Goal: Find specific page/section: Find specific page/section

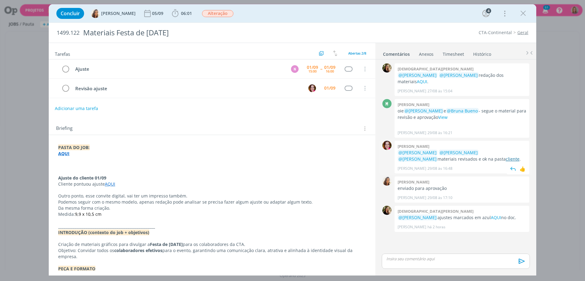
click at [506, 156] on link "cliente" at bounding box center [513, 159] width 14 height 6
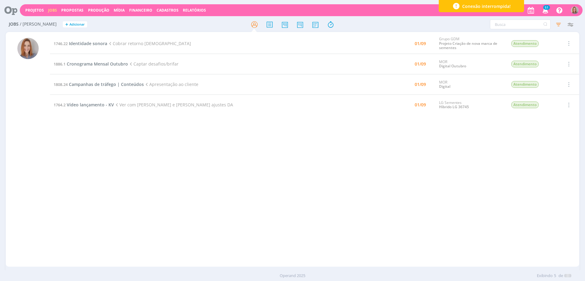
click at [113, 142] on div "1746.22 Identidade sonora Cobrar retorno Cristiano 01/09 Grupo GDM Projeto Cria…" at bounding box center [314, 149] width 529 height 232
click at [315, 20] on icon at bounding box center [315, 25] width 11 height 12
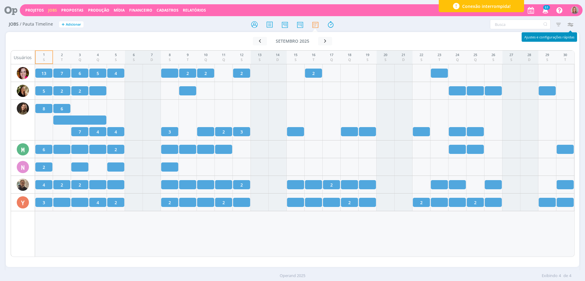
click at [572, 23] on icon "button" at bounding box center [569, 24] width 11 height 11
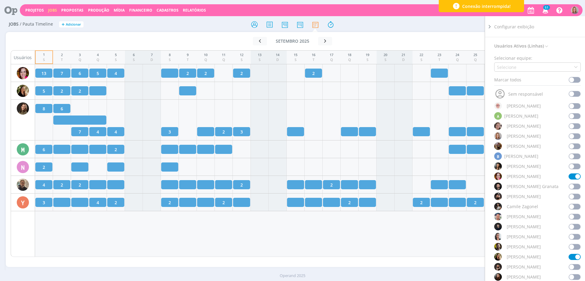
click at [249, 248] on div "1 S 2 T 3 Q 4 Q 5 S 6 S 7 D 8 S 9 T 10 Q 11 Q 12 S 13 S 14 D 15 S 16 T 17 Q 18 …" at bounding box center [304, 153] width 539 height 207
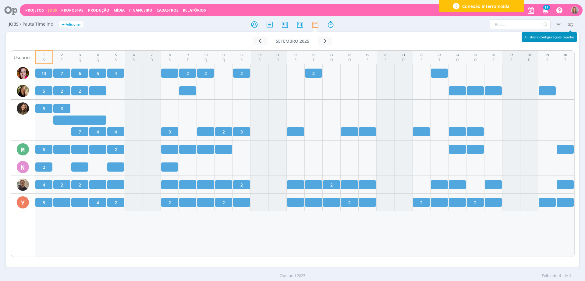
click at [572, 25] on icon "button" at bounding box center [569, 24] width 11 height 11
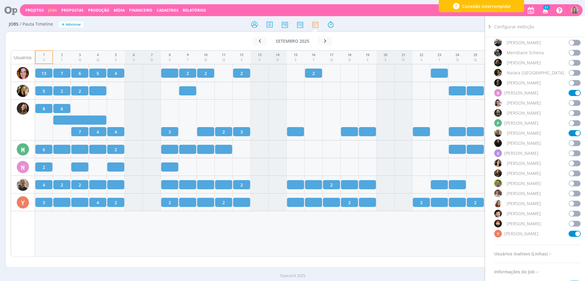
scroll to position [523, 0]
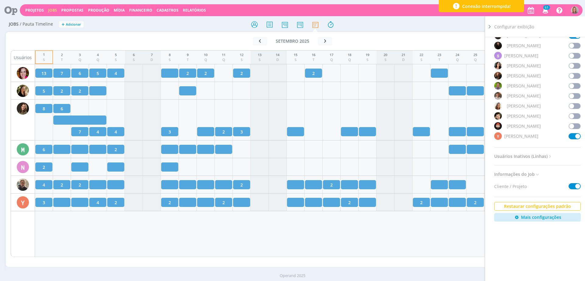
click at [571, 134] on span at bounding box center [574, 136] width 12 height 6
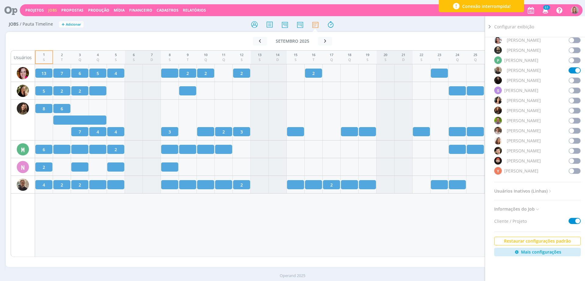
scroll to position [447, 0]
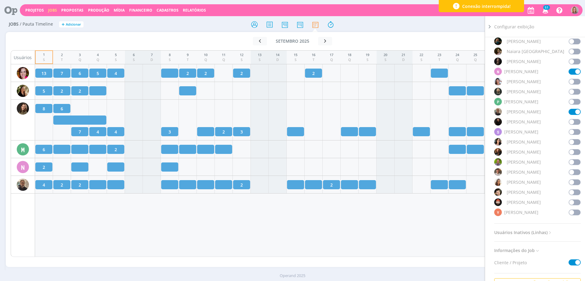
click at [573, 114] on span at bounding box center [574, 112] width 12 height 6
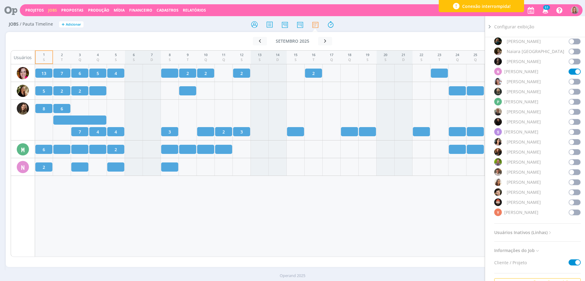
scroll to position [294, 0]
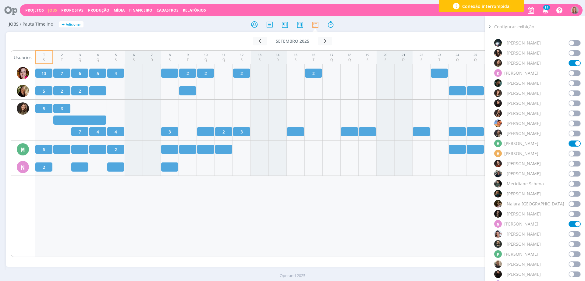
click at [568, 62] on span at bounding box center [574, 63] width 12 height 6
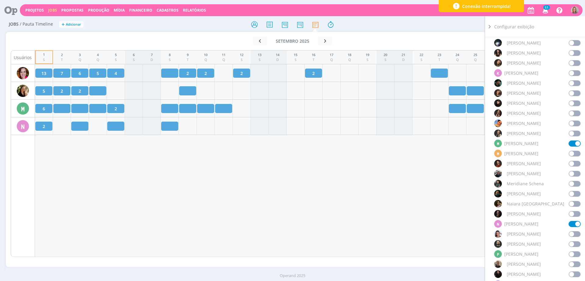
click at [391, 180] on div "1 S 2 T 3 Q 4 Q 5 S 6 S 7 D 8 S 9 T 10 Q 11 Q 12 S 13 S 14 D 15 S 16 T 17 Q 18 …" at bounding box center [304, 153] width 539 height 207
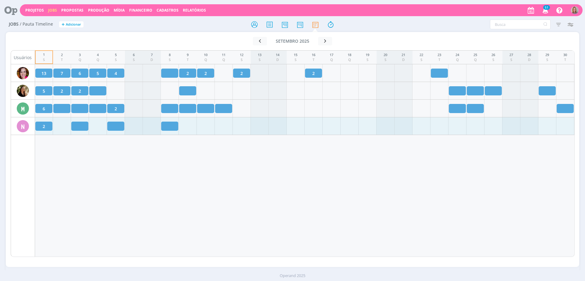
click at [117, 167] on div "1 S 2 T 3 Q 4 Q 5 S 6 S 7 D 8 S 9 T 10 Q 11 Q 12 S 13 S 14 D 15 S 16 T 17 Q 18 …" at bounding box center [304, 153] width 539 height 207
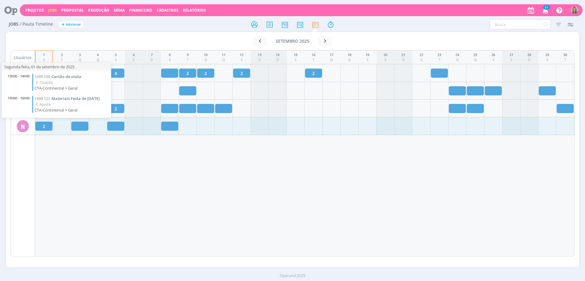
click at [170, 176] on div "1 S 2 T 3 Q 4 Q 5 S 6 S 7 D 8 S 9 T 10 Q 11 Q 12 S 13 S 14 D 15 S 16 T 17 Q 18 …" at bounding box center [304, 153] width 539 height 207
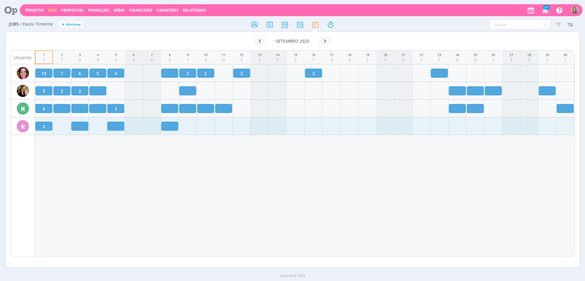
click at [13, 9] on icon at bounding box center [8, 10] width 12 height 12
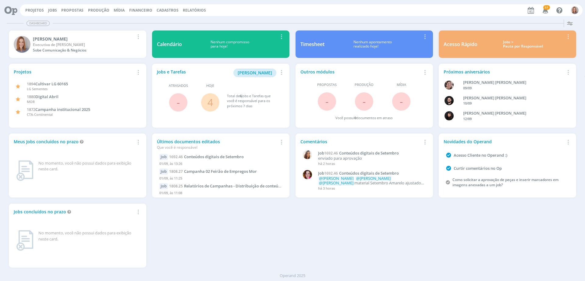
click at [204, 100] on span "4" at bounding box center [210, 102] width 18 height 18
click at [211, 101] on link "4" at bounding box center [209, 102] width 5 height 13
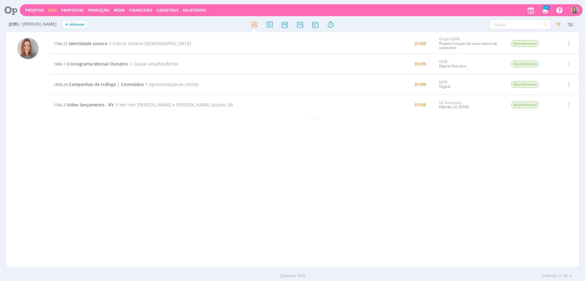
click at [161, 147] on div "1746.22 Identidade sonora Cobrar retorno Cristiano 01/09 Grupo GDM Projeto Cria…" at bounding box center [314, 149] width 529 height 232
click at [176, 154] on div "1746.22 Identidade sonora Cobrar retorno Cristiano 01/09 Grupo GDM Projeto Cria…" at bounding box center [314, 149] width 529 height 232
click at [173, 138] on div "1746.22 Identidade sonora Cobrar retorno Cristiano 01/09 Grupo GDM Projeto Cria…" at bounding box center [314, 149] width 529 height 232
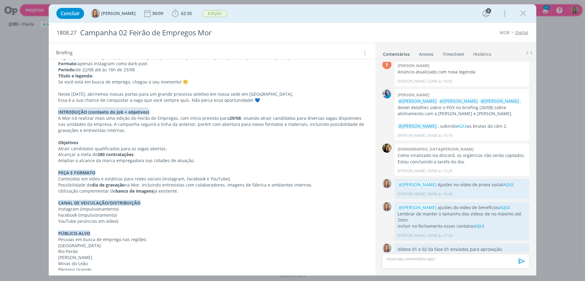
scroll to position [571, 0]
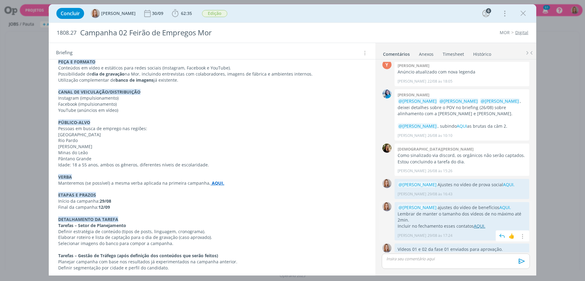
click at [474, 223] on link "AQUI." at bounding box center [480, 226] width 12 height 6
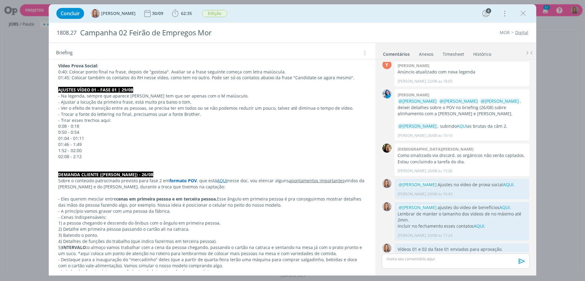
scroll to position [38, 0]
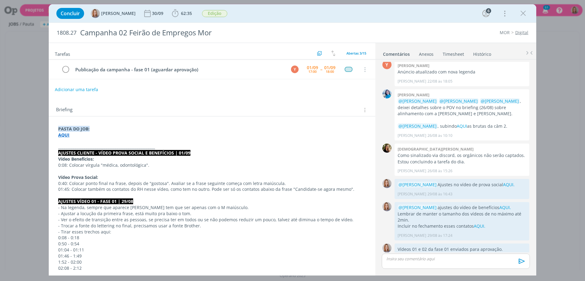
click at [63, 133] on strong "AQUI" at bounding box center [63, 135] width 11 height 6
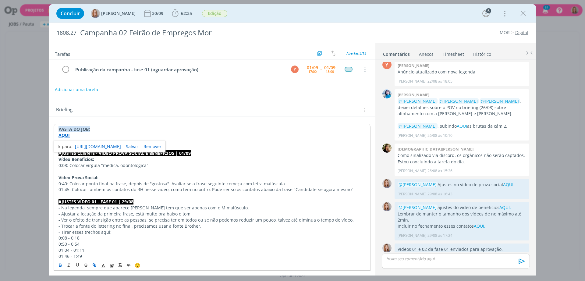
click at [81, 147] on link "[URL][DOMAIN_NAME]" at bounding box center [98, 147] width 46 height 8
click at [190, 108] on div "Briefing Briefings Predefinidos Versões do Briefing Ver Briefing do Projeto" at bounding box center [212, 110] width 313 height 8
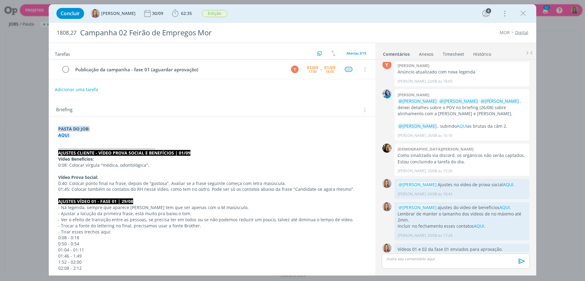
click at [242, 105] on div "Briefing Briefings Predefinidos Versões do Briefing Ver Briefing do Projeto" at bounding box center [212, 108] width 327 height 16
click at [193, 138] on p "dialog" at bounding box center [212, 141] width 308 height 6
click at [499, 204] on link "AQUI." at bounding box center [505, 207] width 12 height 6
click at [478, 223] on link "AQUI." at bounding box center [480, 226] width 12 height 6
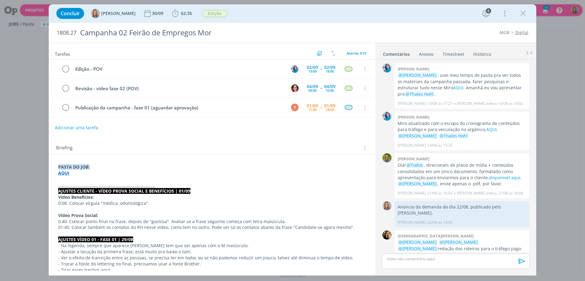
scroll to position [249, 0]
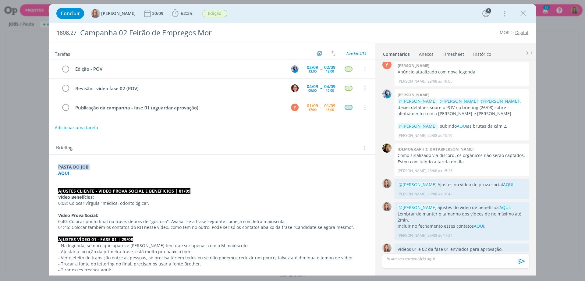
click at [63, 173] on strong "AQUI" at bounding box center [63, 173] width 11 height 6
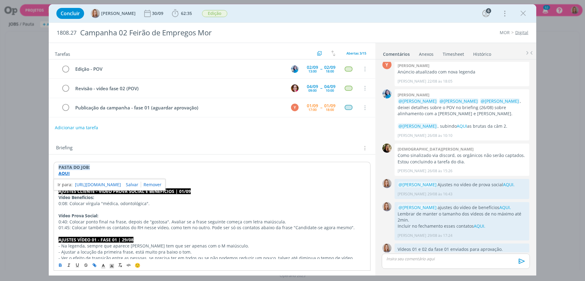
click at [106, 183] on link "[URL][DOMAIN_NAME]" at bounding box center [98, 185] width 46 height 8
click at [258, 143] on div "Briefing Briefings Predefinidos Versões do Briefing Ver Briefing do Projeto" at bounding box center [212, 146] width 327 height 16
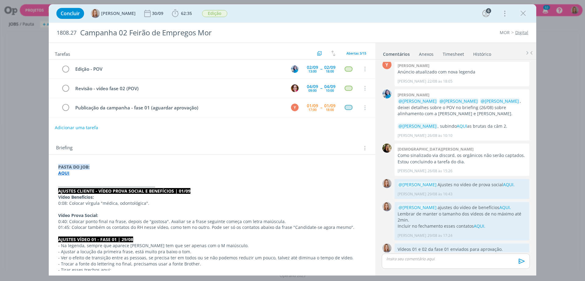
click at [258, 137] on div "Tarefas Usar Job de template Criar template a partir deste job Visualizar Templ…" at bounding box center [212, 157] width 327 height 228
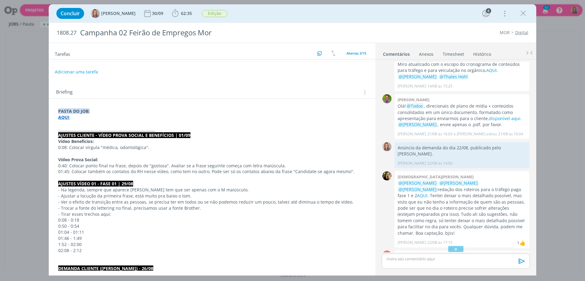
scroll to position [0, 0]
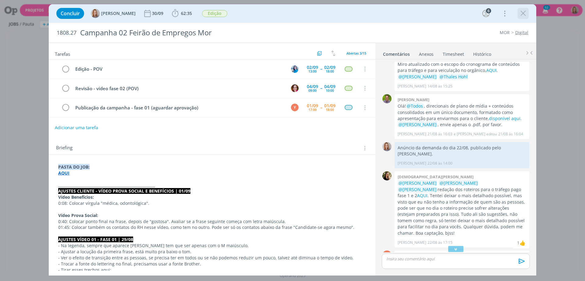
click at [520, 12] on icon "dialog" at bounding box center [522, 13] width 9 height 9
